Goal: Information Seeking & Learning: Learn about a topic

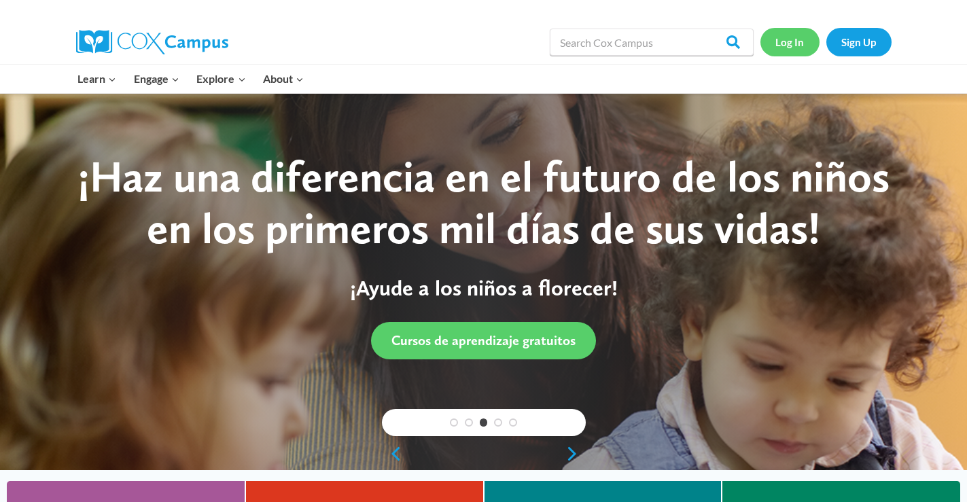
click at [791, 50] on link "Log In" at bounding box center [789, 42] width 59 height 28
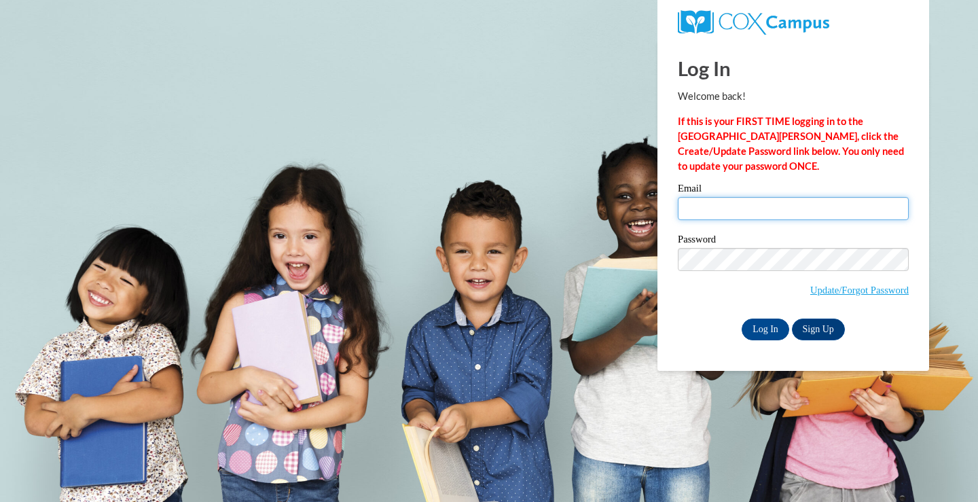
click at [752, 205] on input "Email" at bounding box center [793, 208] width 231 height 23
type input "susan.akridge@colquitt.k12.ga.us"
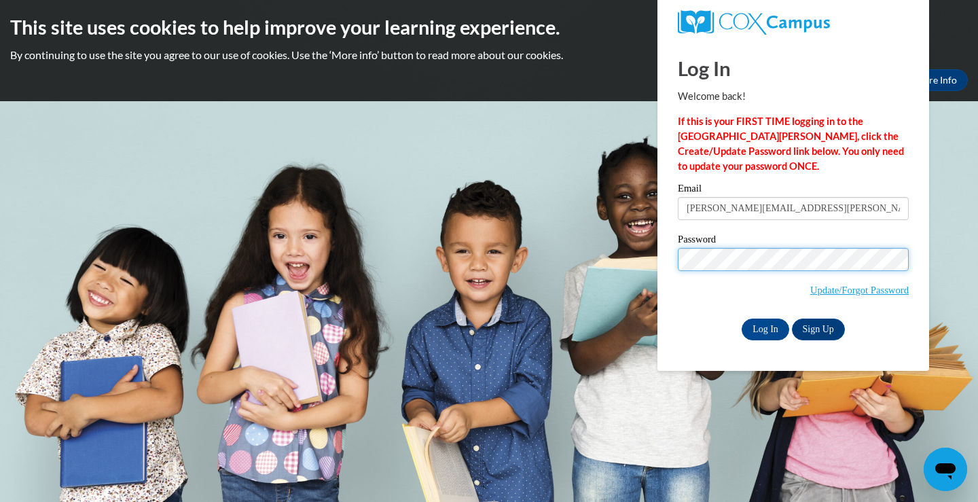
click at [742, 319] on input "Log In" at bounding box center [766, 330] width 48 height 22
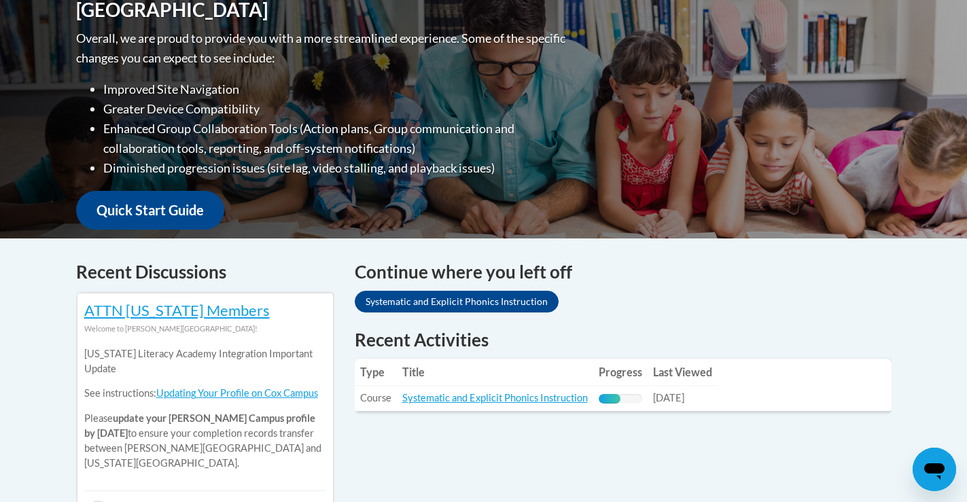
scroll to position [408, 0]
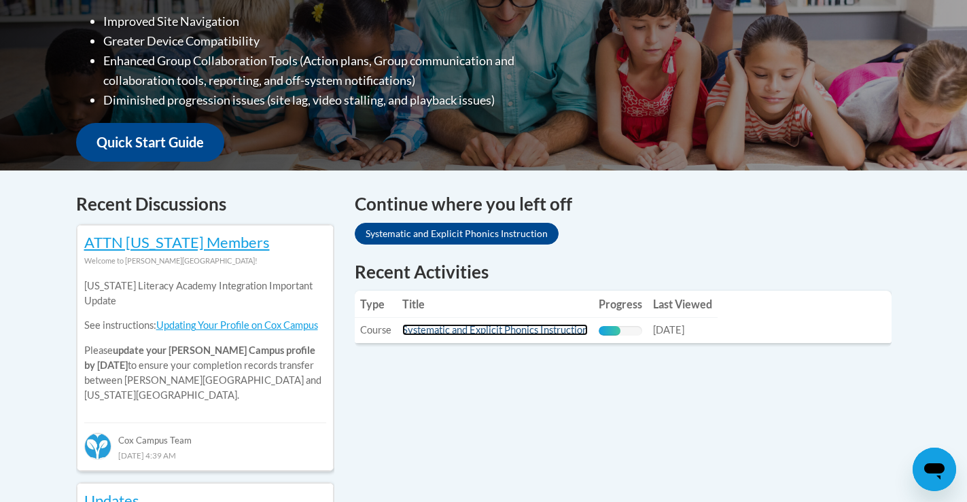
click at [527, 328] on link "Systematic and Explicit Phonics Instruction" at bounding box center [494, 330] width 185 height 12
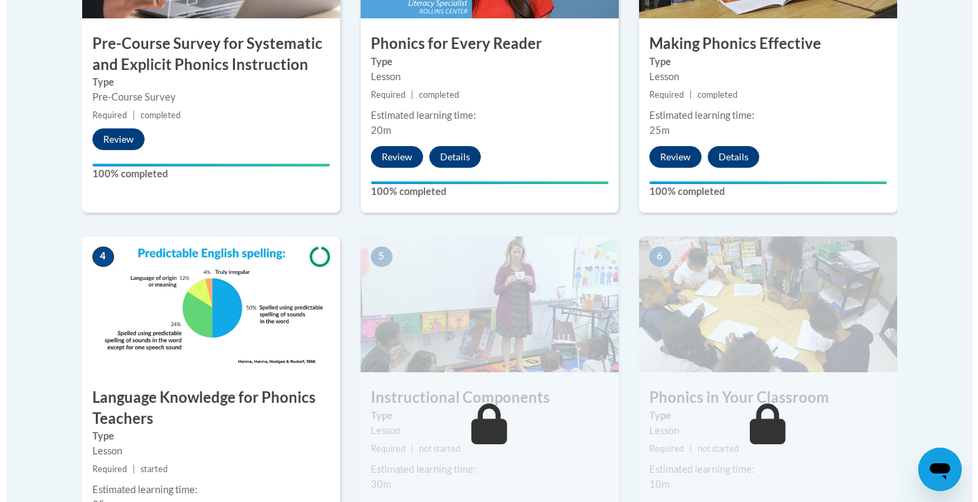
scroll to position [679, 0]
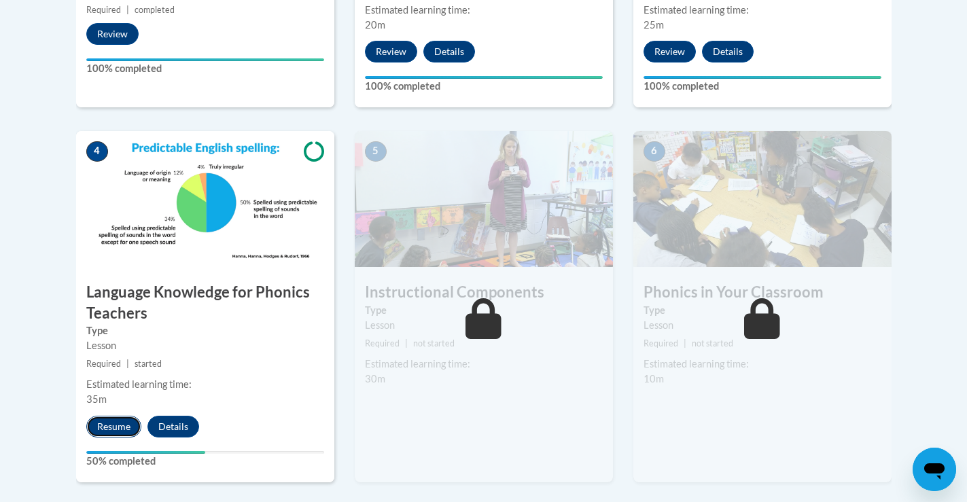
click at [113, 422] on button "Resume" at bounding box center [113, 427] width 55 height 22
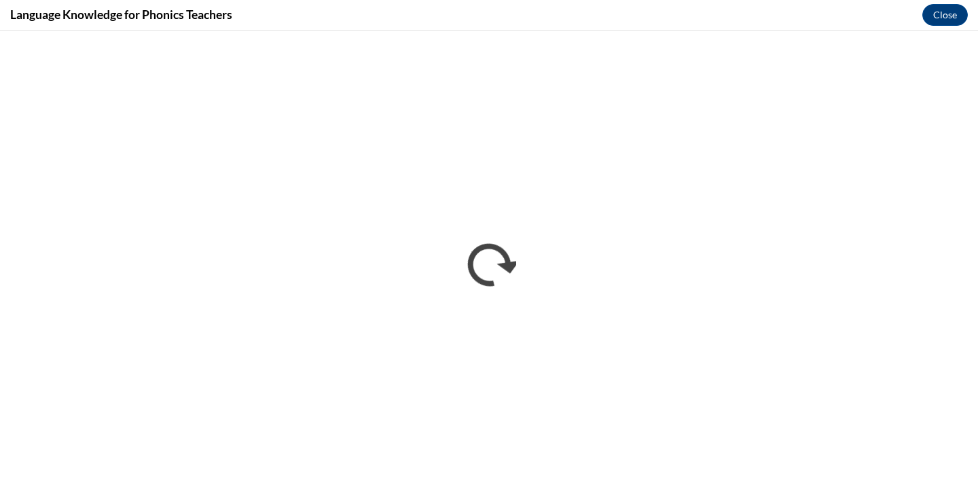
scroll to position [0, 0]
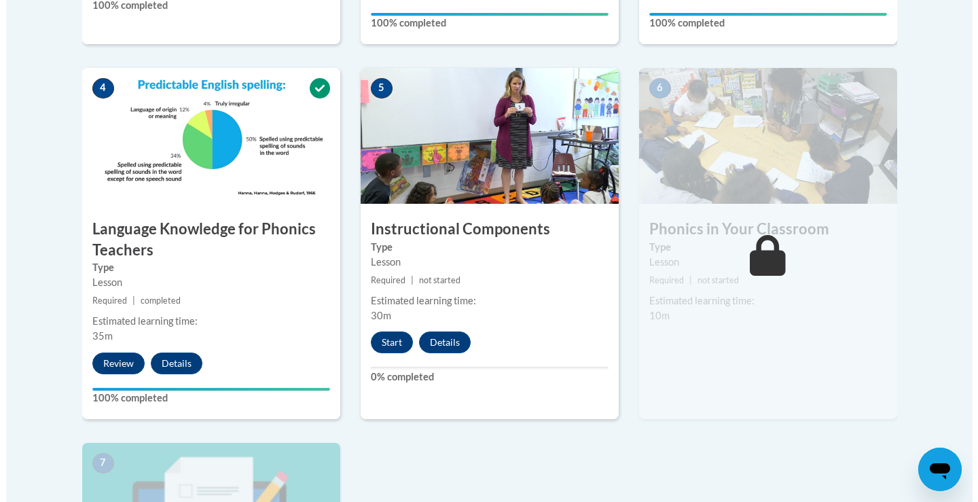
scroll to position [747, 0]
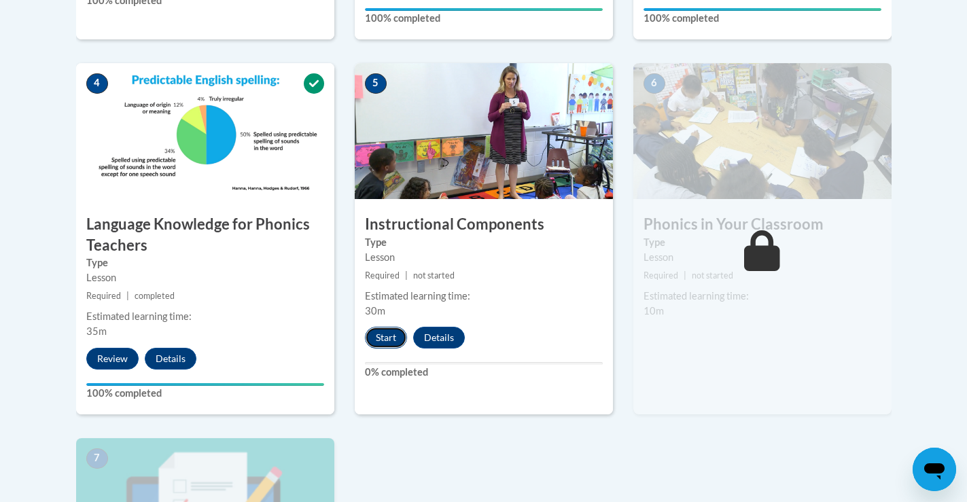
click at [390, 334] on button "Start" at bounding box center [386, 338] width 42 height 22
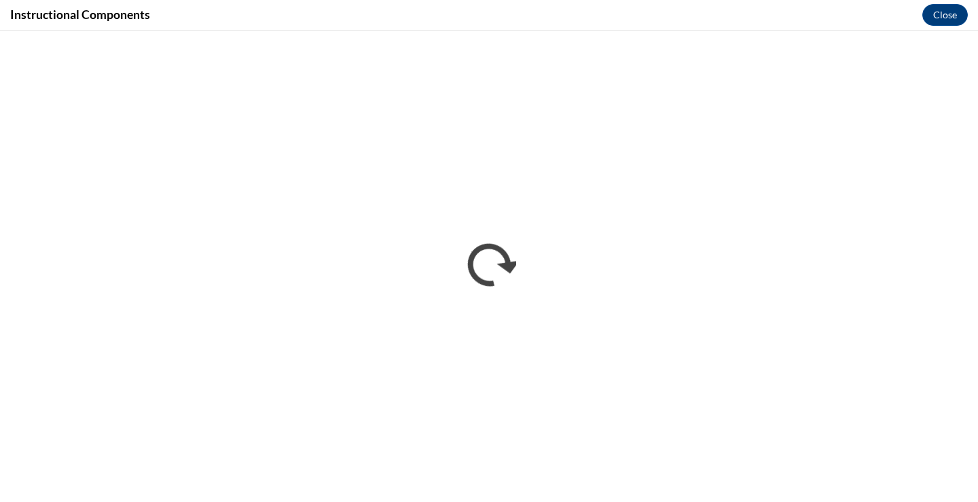
scroll to position [0, 0]
